Goal: Book appointment/travel/reservation

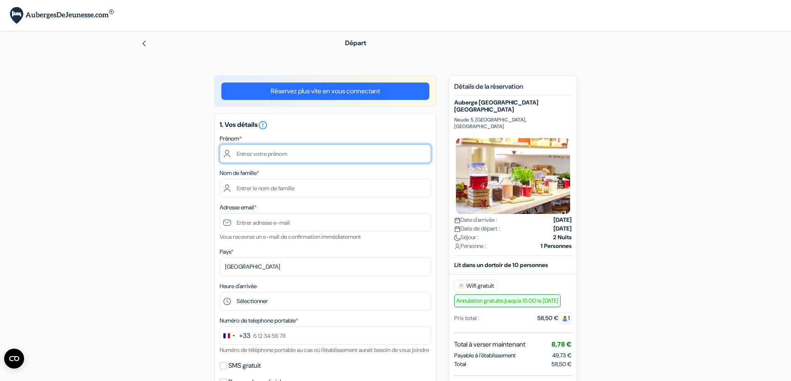
click at [304, 161] on input "text" at bounding box center [325, 153] width 211 height 19
type input "Montaine"
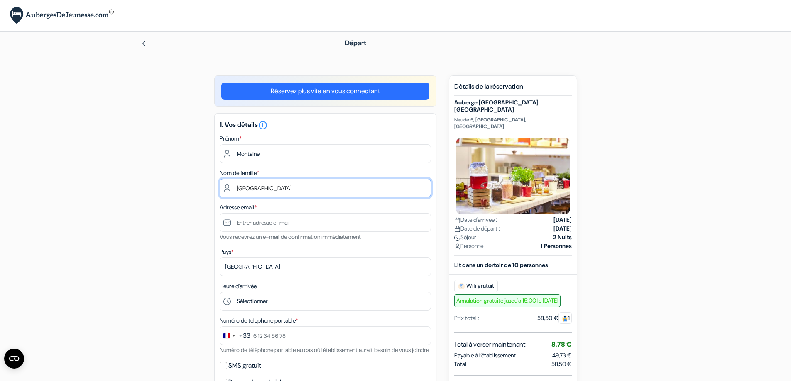
type input "[GEOGRAPHIC_DATA]"
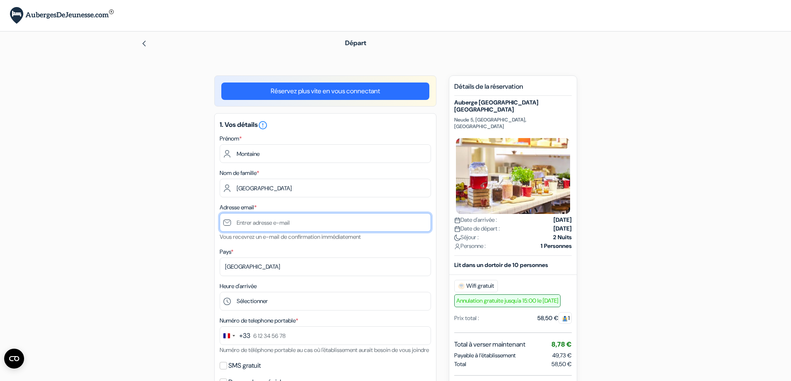
click at [294, 227] on input "text" at bounding box center [325, 222] width 211 height 19
type input "[EMAIL_ADDRESS][DOMAIN_NAME]"
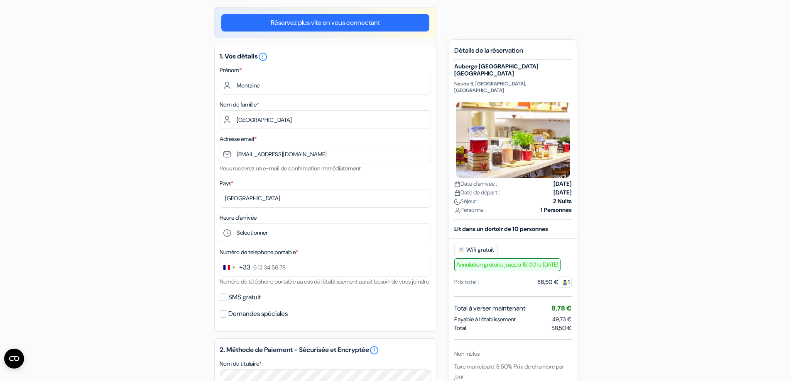
scroll to position [138, 0]
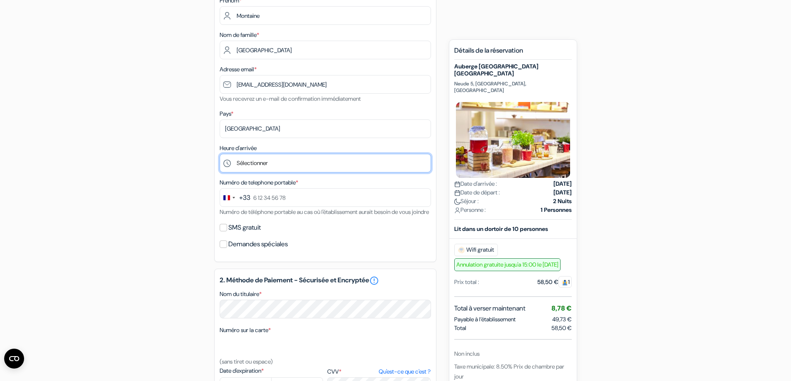
click at [261, 163] on select "Sélectionner 1:00 2:00 3:00 4:00 5:00 6:00 7:00 8:00 9:00 10:00 11:00 12:00 13:…" at bounding box center [325, 163] width 211 height 19
select select "7"
click at [220, 154] on select "Sélectionner 1:00 2:00 3:00 4:00 5:00 6:00 7:00 8:00 9:00 10:00 11:00 12:00 13:…" at bounding box center [325, 163] width 211 height 19
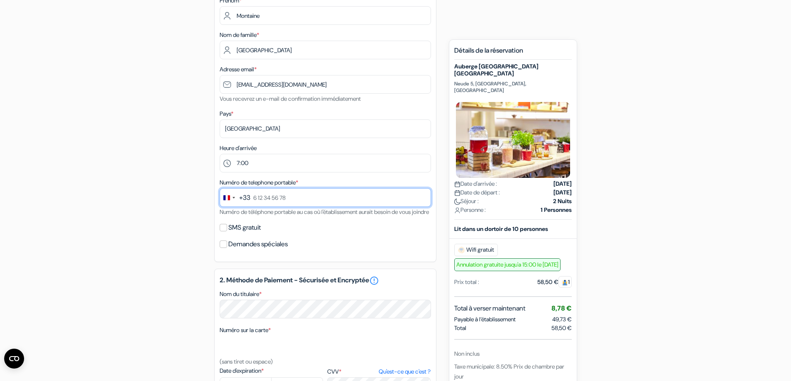
click at [303, 193] on input "text" at bounding box center [325, 197] width 211 height 19
type input "6 63 74 52 08"
click at [176, 249] on div "add_box Auberge [GEOGRAPHIC_DATA] [GEOGRAPHIC_DATA] [GEOGRAPHIC_DATA], [GEOGRAP…" at bounding box center [396, 276] width 548 height 679
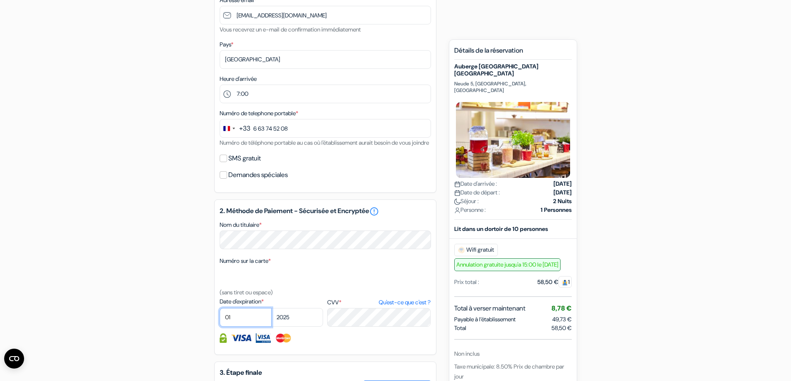
click at [233, 325] on select "01 02 03 04 05 06 07 08 09 10 11 12" at bounding box center [246, 317] width 52 height 19
select select "06"
click at [220, 318] on select "01 02 03 04 05 06 07 08 09 10 11 12" at bounding box center [246, 317] width 52 height 19
click at [306, 324] on select "2025 2026 2027 2028 2029 2030 2031 2032 2033 2034 2035 2036 2037 2038 2039 2040…" at bounding box center [297, 317] width 52 height 19
select select "2030"
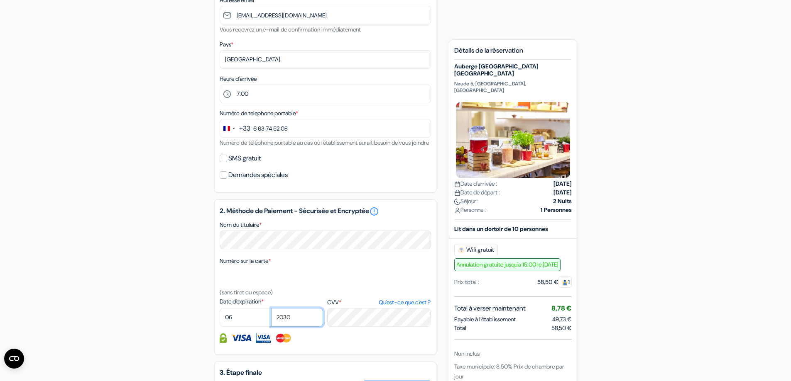
click at [271, 318] on select "2025 2026 2027 2028 2029 2030 2031 2032 2033 2034 2035 2036 2037 2038 2039 2040…" at bounding box center [297, 317] width 52 height 19
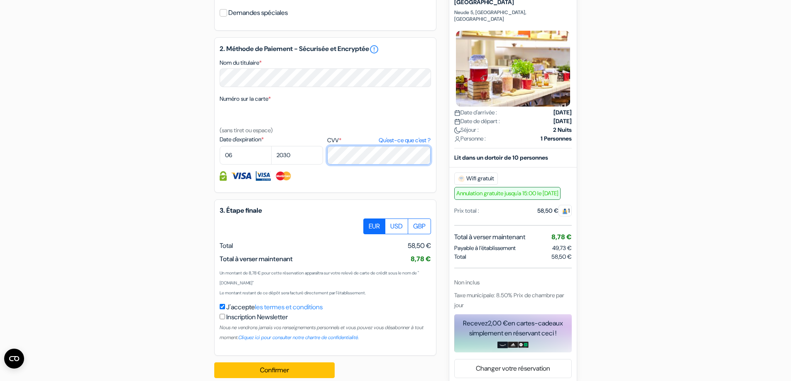
scroll to position [392, 0]
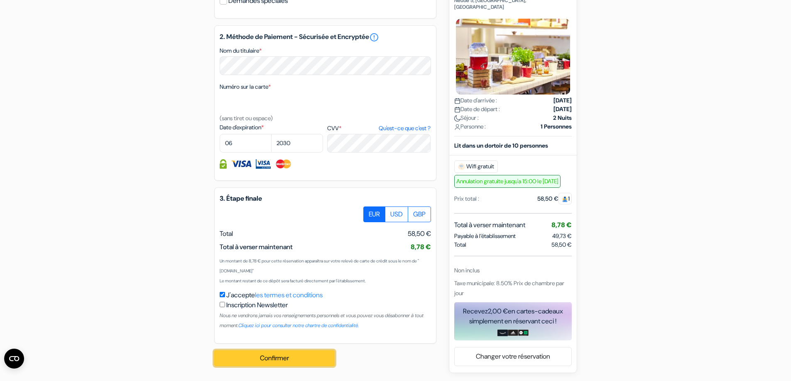
click at [275, 357] on button "Confirmer Loading..." at bounding box center [274, 359] width 120 height 16
